Goal: Task Accomplishment & Management: Use online tool/utility

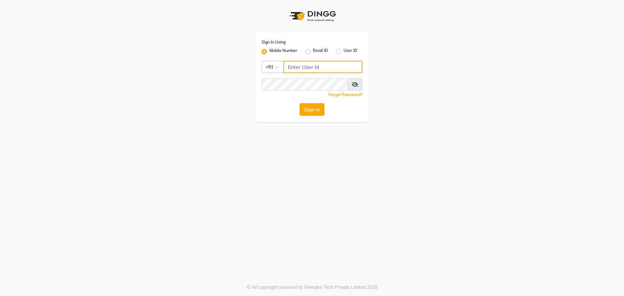
type input "9032269222"
drag, startPoint x: 315, startPoint y: 107, endPoint x: 317, endPoint y: 110, distance: 3.7
click at [317, 110] on button "Sign In" at bounding box center [312, 109] width 25 height 12
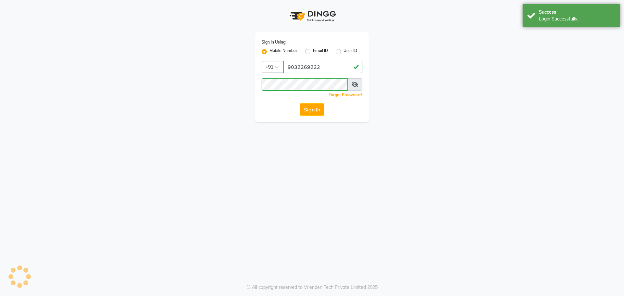
select select "service"
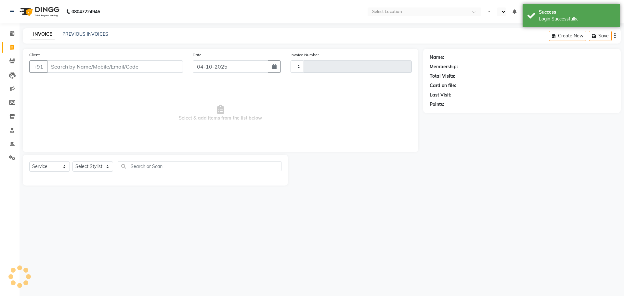
select select "en"
select select "7287"
type input "2634"
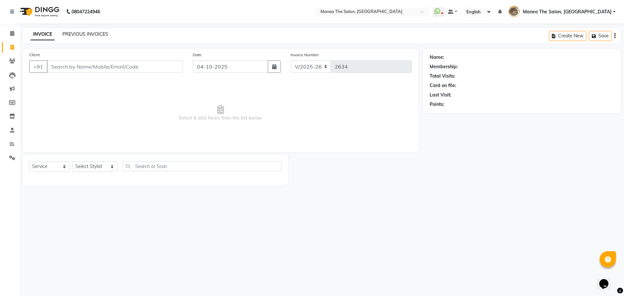
click at [87, 33] on link "PREVIOUS INVOICES" at bounding box center [85, 34] width 46 height 6
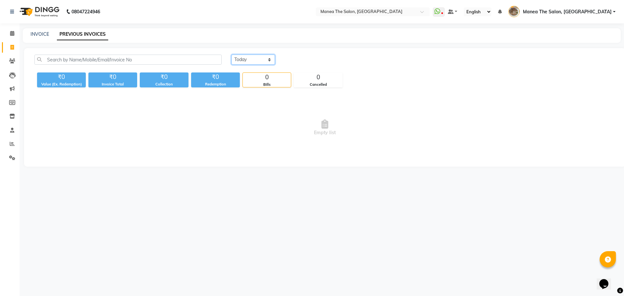
click at [249, 57] on select "[DATE] [DATE] Custom Range" at bounding box center [254, 60] width 44 height 10
click at [232, 55] on select "[DATE] [DATE] Custom Range" at bounding box center [254, 60] width 44 height 10
click at [249, 53] on div "[DATE] [DATE] Custom Range ₹0 Value (Ex. Redemption) ₹0 Invoice Total ₹0 Collec…" at bounding box center [325, 107] width 602 height 119
drag, startPoint x: 249, startPoint y: 58, endPoint x: 250, endPoint y: 61, distance: 3.5
click at [249, 58] on select "[DATE] [DATE] Custom Range" at bounding box center [254, 60] width 44 height 10
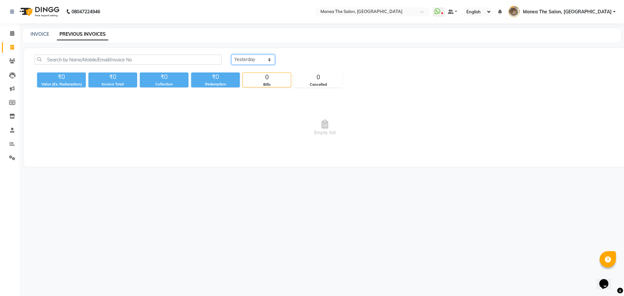
click at [232, 55] on select "[DATE] [DATE] Custom Range" at bounding box center [254, 60] width 44 height 10
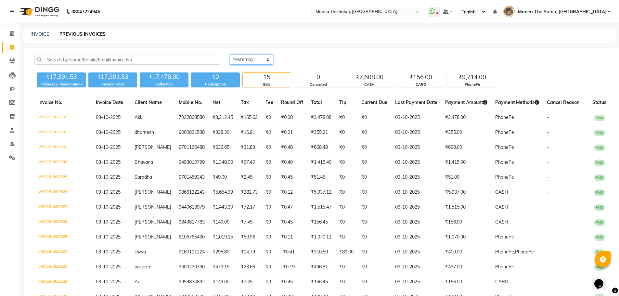
click at [246, 60] on select "[DATE] [DATE] Custom Range" at bounding box center [252, 60] width 44 height 10
select select "range"
click at [230, 55] on select "[DATE] [DATE] Custom Range" at bounding box center [252, 60] width 44 height 10
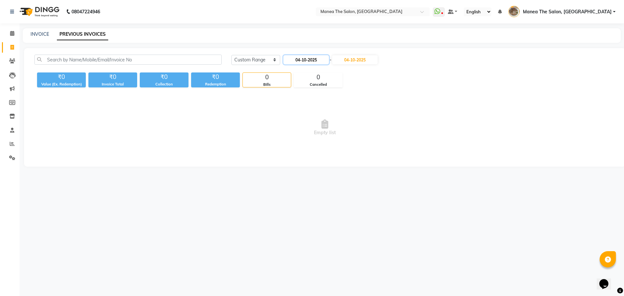
click at [297, 61] on input "04-10-2025" at bounding box center [307, 59] width 46 height 9
select select "10"
select select "2025"
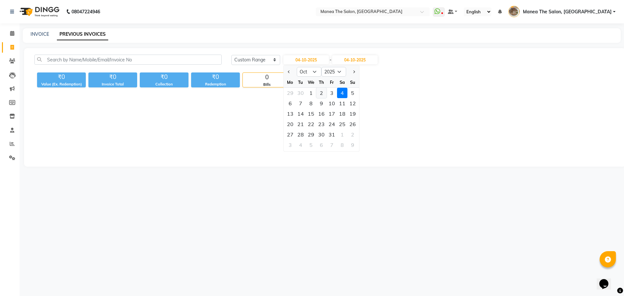
click at [319, 91] on div "2" at bounding box center [321, 93] width 10 height 10
type input "02-10-2025"
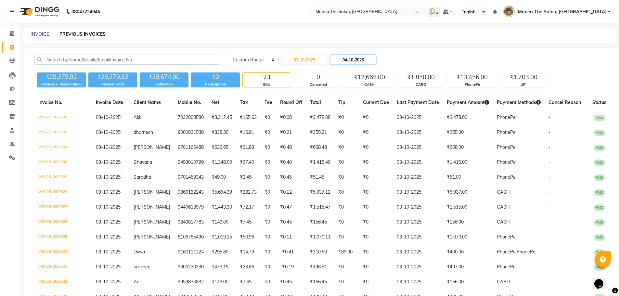
click at [347, 58] on input "04-10-2025" at bounding box center [354, 59] width 46 height 9
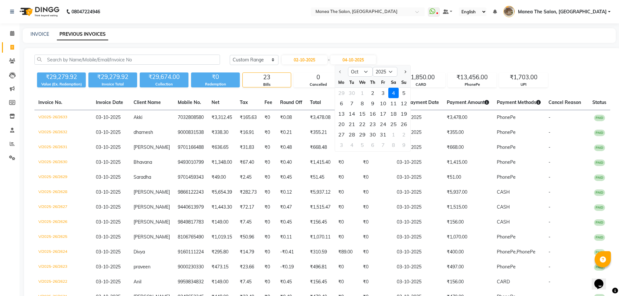
drag, startPoint x: 372, startPoint y: 95, endPoint x: 394, endPoint y: 91, distance: 22.1
click at [372, 95] on div "2" at bounding box center [373, 93] width 10 height 10
type input "02-10-2025"
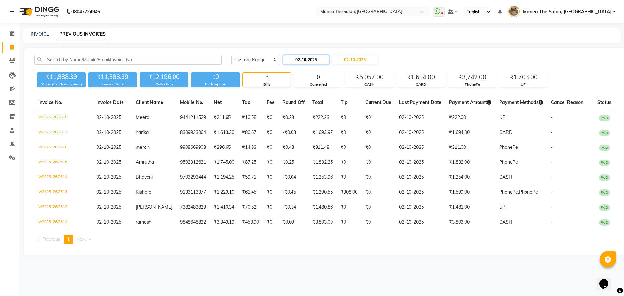
click at [301, 58] on input "02-10-2025" at bounding box center [307, 59] width 46 height 9
select select "10"
select select "2025"
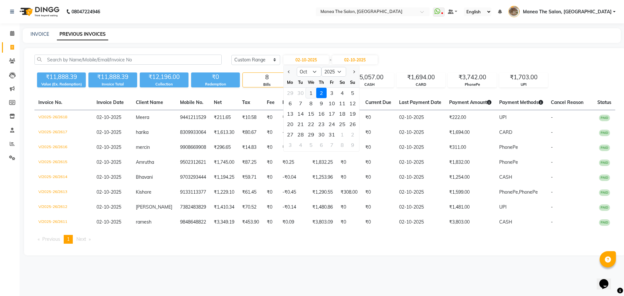
click at [312, 93] on div "1" at bounding box center [311, 93] width 10 height 10
type input "01-10-2025"
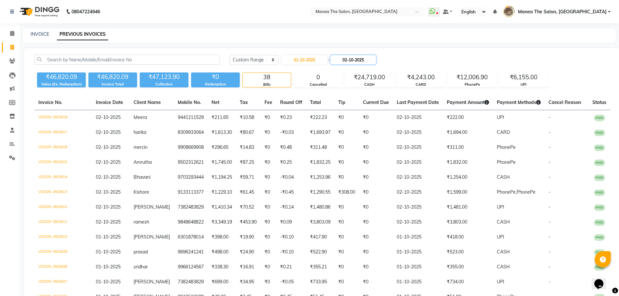
click at [347, 61] on input "02-10-2025" at bounding box center [354, 59] width 46 height 9
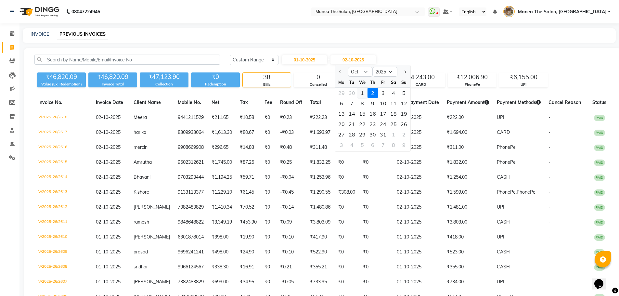
click at [361, 95] on div "1" at bounding box center [362, 93] width 10 height 10
type input "01-10-2025"
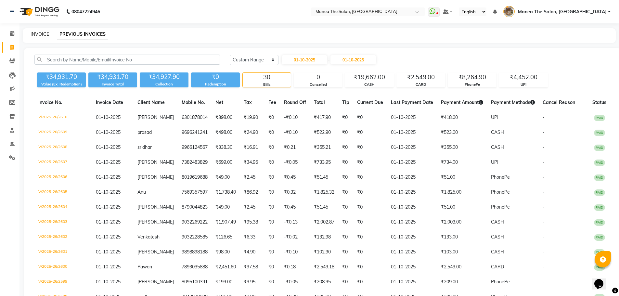
click at [36, 32] on link "INVOICE" at bounding box center [40, 34] width 19 height 6
select select "service"
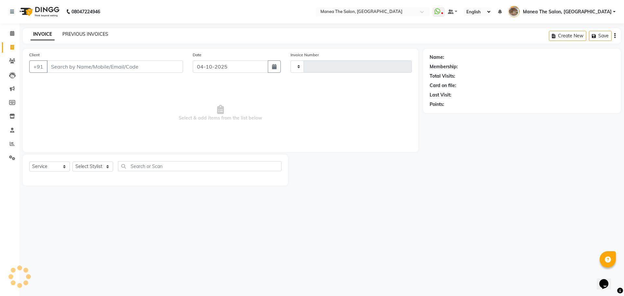
type input "2634"
select select "7287"
